Goal: Task Accomplishment & Management: Complete application form

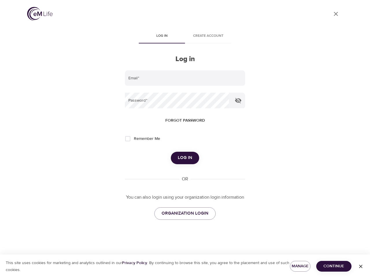
click at [162, 36] on span "Log in" at bounding box center [161, 36] width 39 height 6
click at [208, 36] on span "Create account" at bounding box center [207, 36] width 39 height 6
click at [185, 78] on input "email" at bounding box center [185, 78] width 120 height 16
click at [238, 100] on icon "button" at bounding box center [238, 100] width 6 height 5
click at [185, 120] on span "Forgot password" at bounding box center [185, 120] width 40 height 7
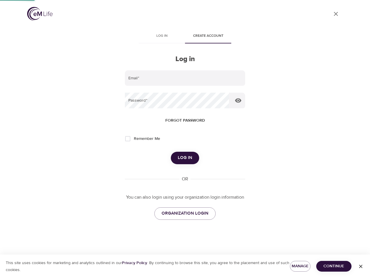
click at [185, 158] on span "Log in" at bounding box center [185, 158] width 14 height 8
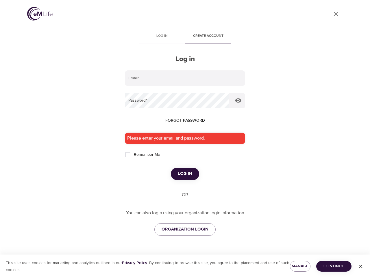
click at [300, 266] on span "Manage" at bounding box center [300, 265] width 11 height 7
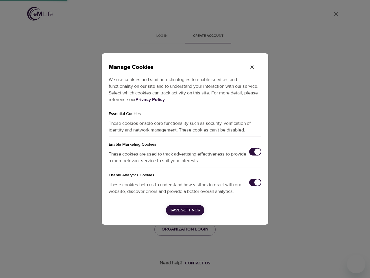
click at [334, 266] on div "Manage Cookies We use cookies and similar technologies to enable services and f…" at bounding box center [185, 139] width 370 height 278
click at [361, 266] on div "Manage Cookies We use cookies and similar technologies to enable services and f…" at bounding box center [185, 139] width 370 height 278
